Goal: Task Accomplishment & Management: Manage account settings

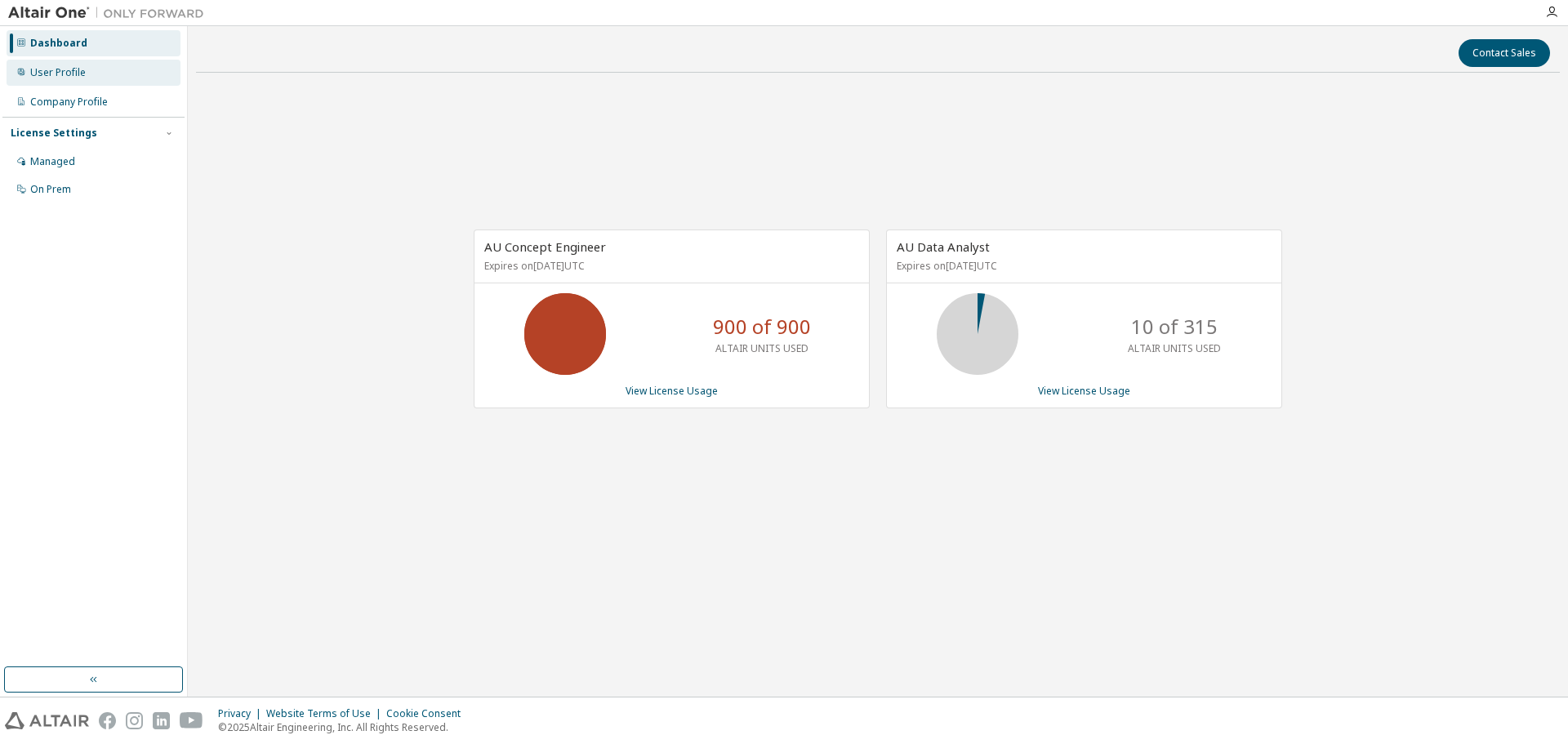
click at [55, 76] on div "User Profile" at bounding box center [57, 73] width 55 height 13
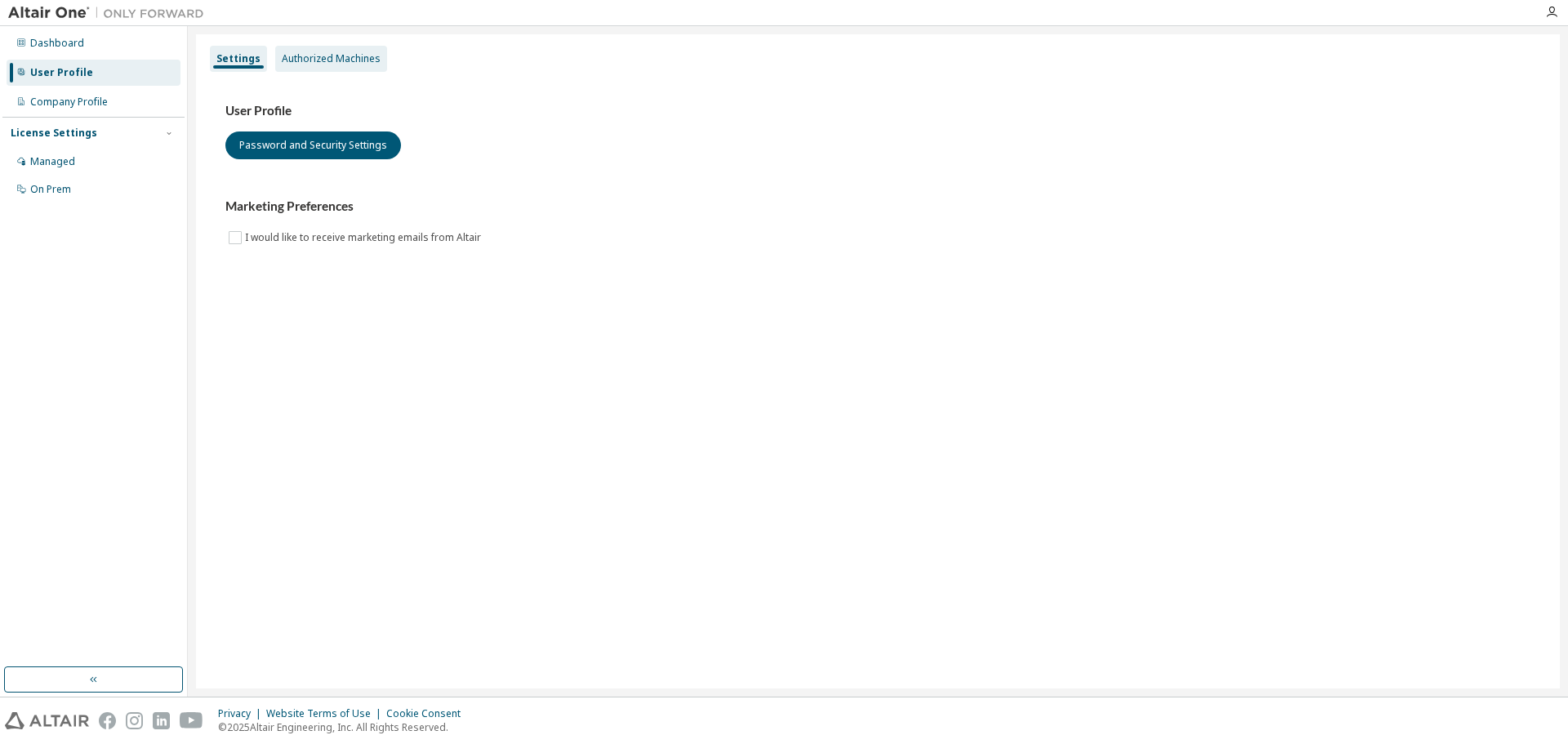
click at [333, 69] on div "Authorized Machines" at bounding box center [331, 58] width 112 height 26
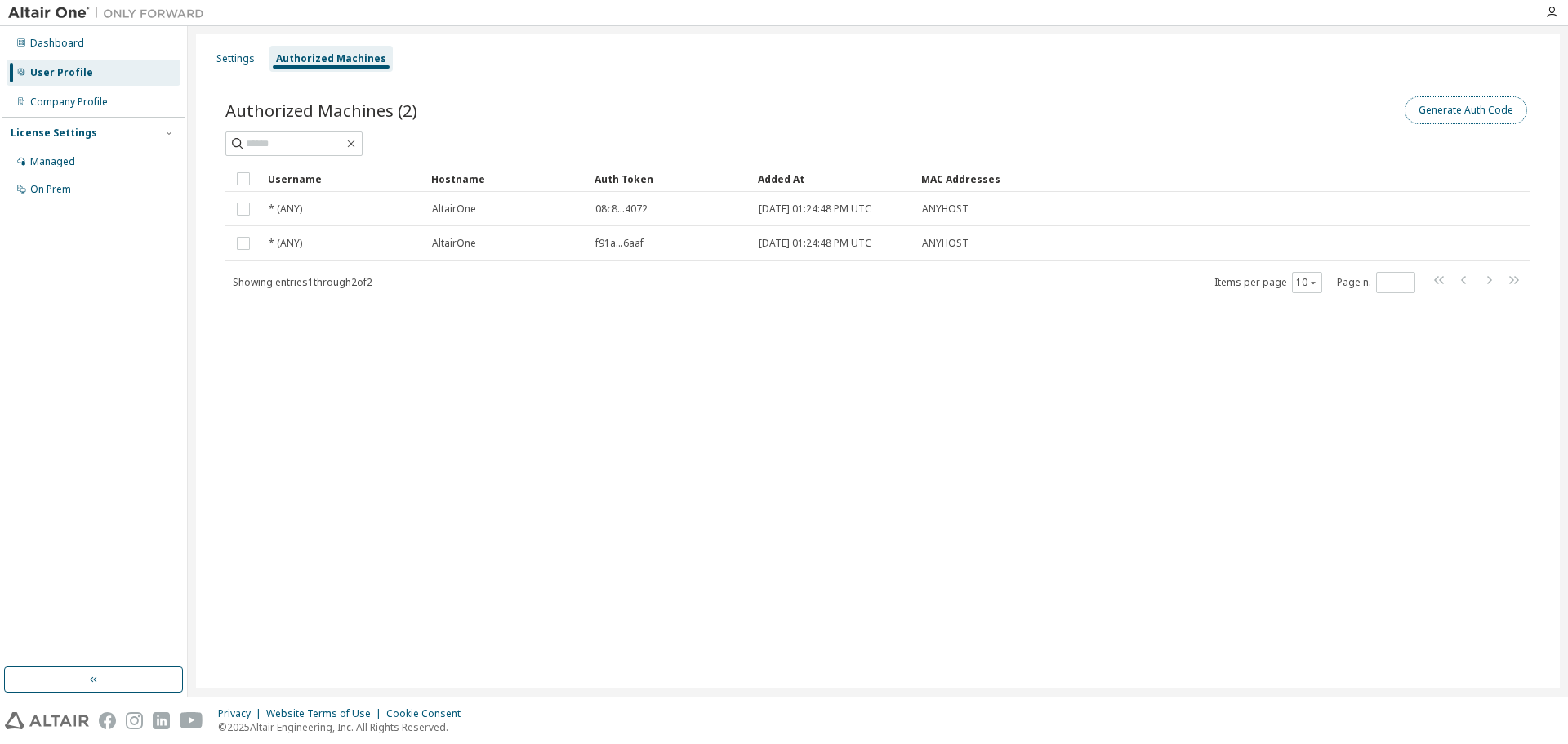
click at [1458, 114] on button "Generate Auth Code" at bounding box center [1465, 110] width 123 height 28
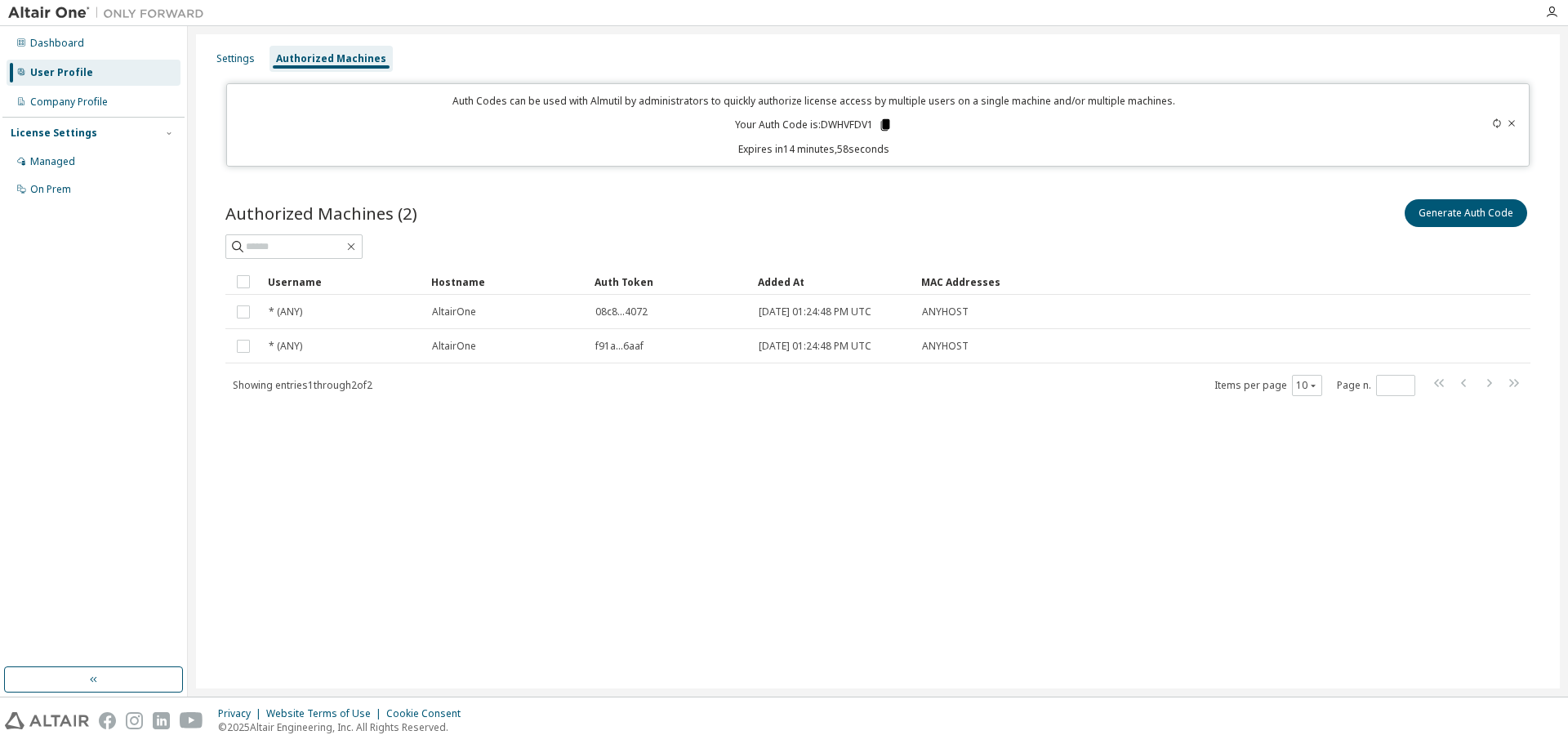
click at [884, 123] on icon at bounding box center [886, 124] width 9 height 12
